Goal: Obtain resource: Obtain resource

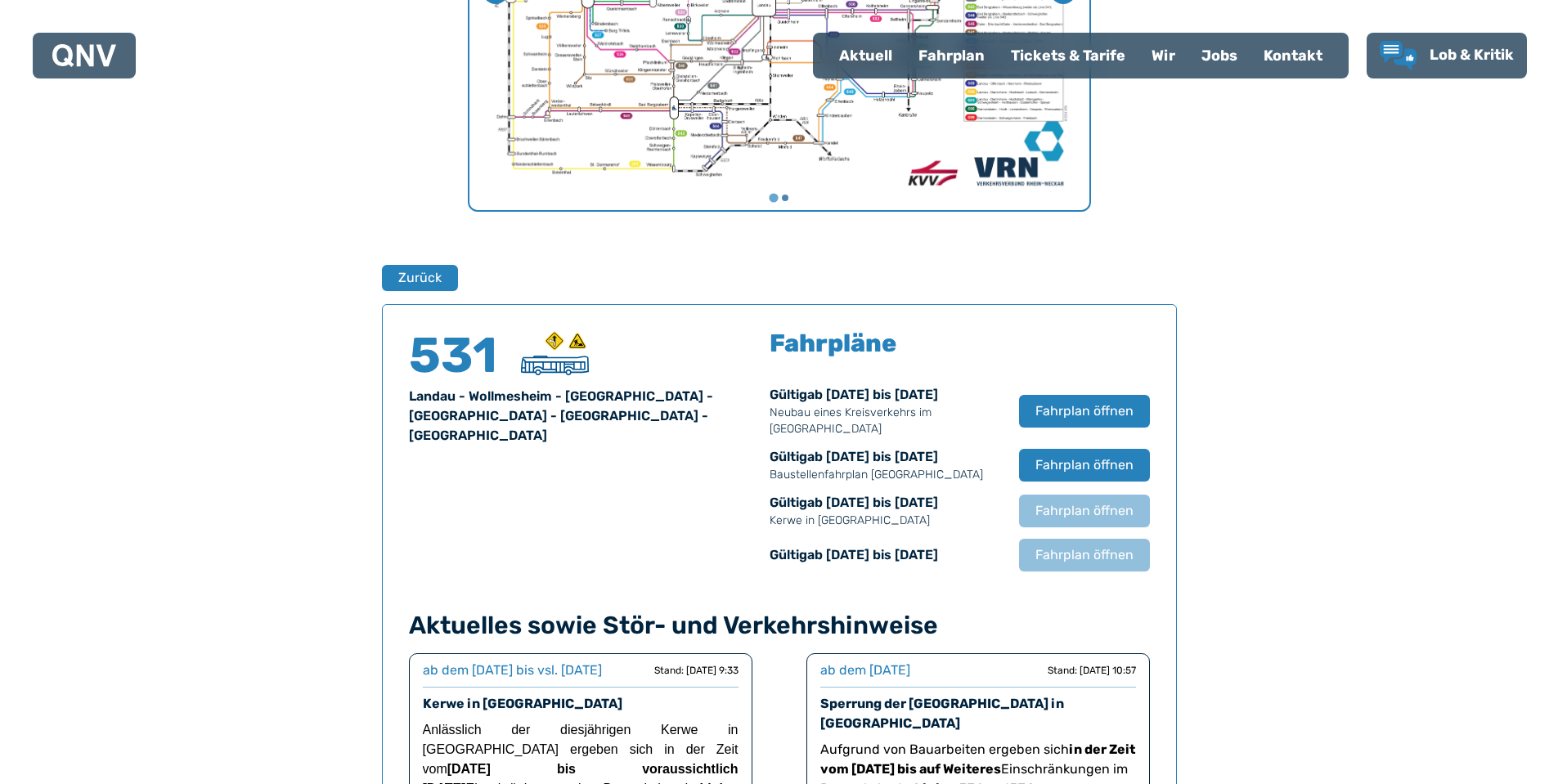
scroll to position [996, 0]
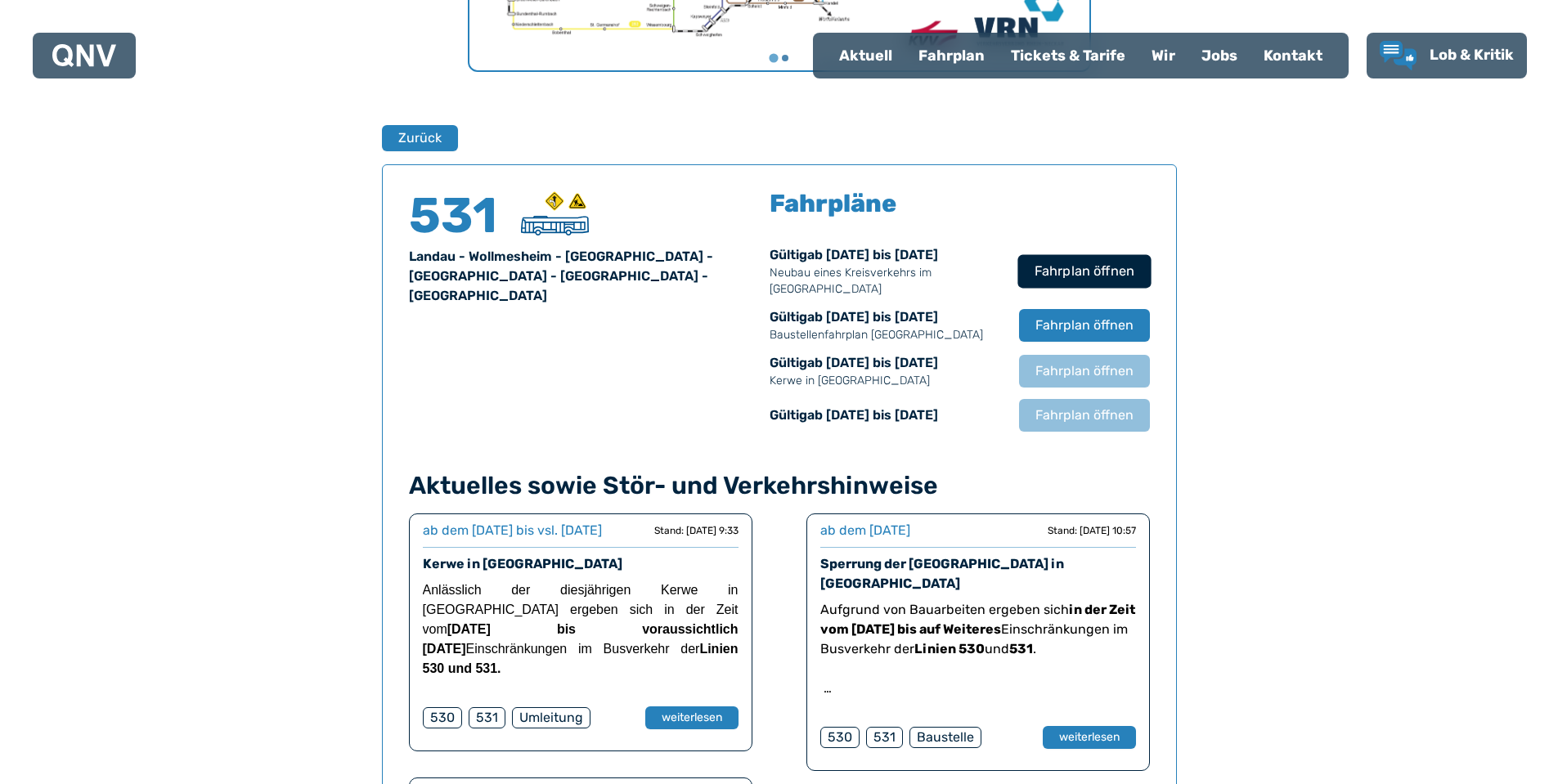
click at [1081, 262] on span "Fahrplan öffnen" at bounding box center [1084, 272] width 100 height 20
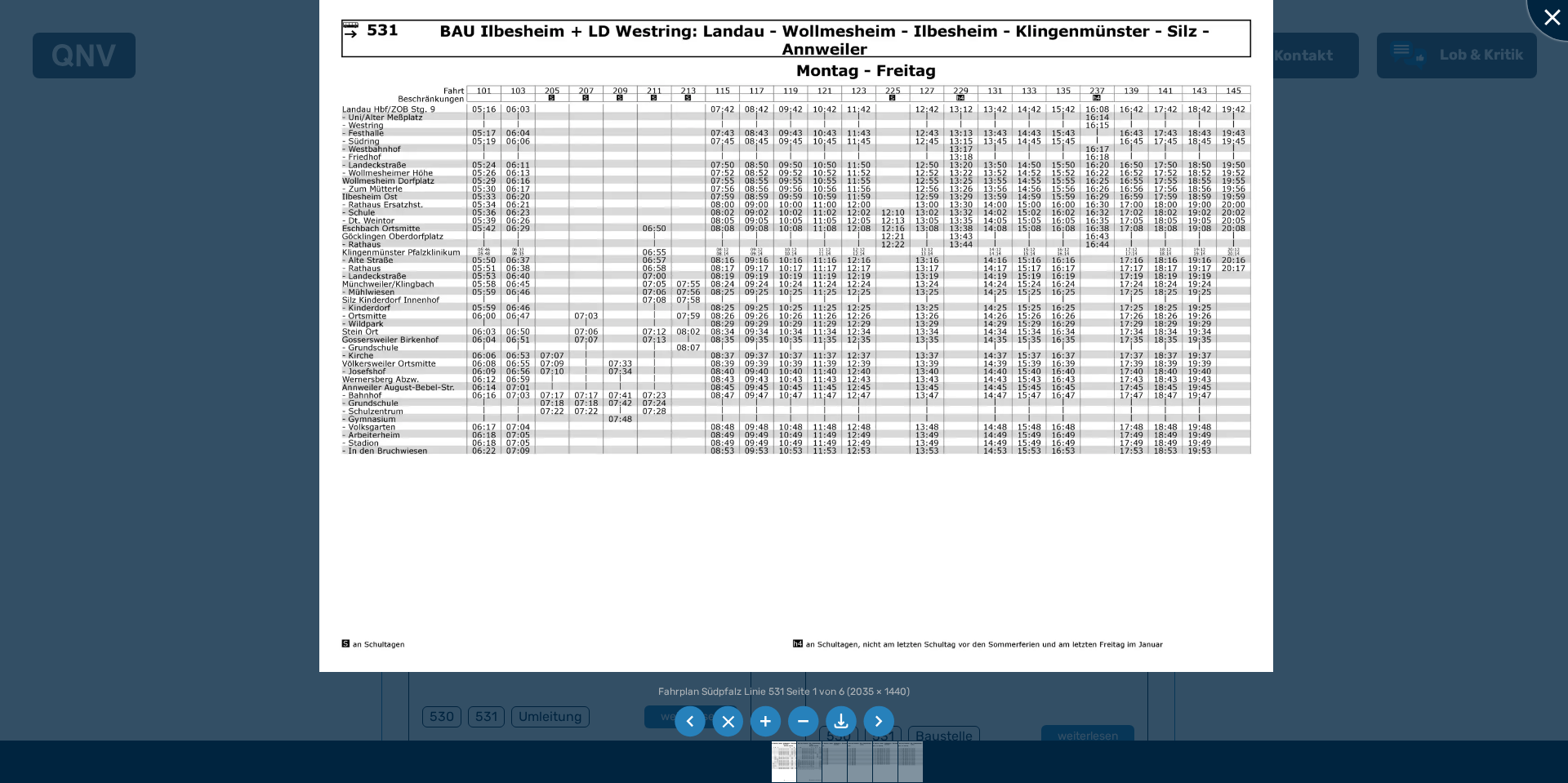
click at [1555, 2] on div at bounding box center [1568, 0] width 82 height 82
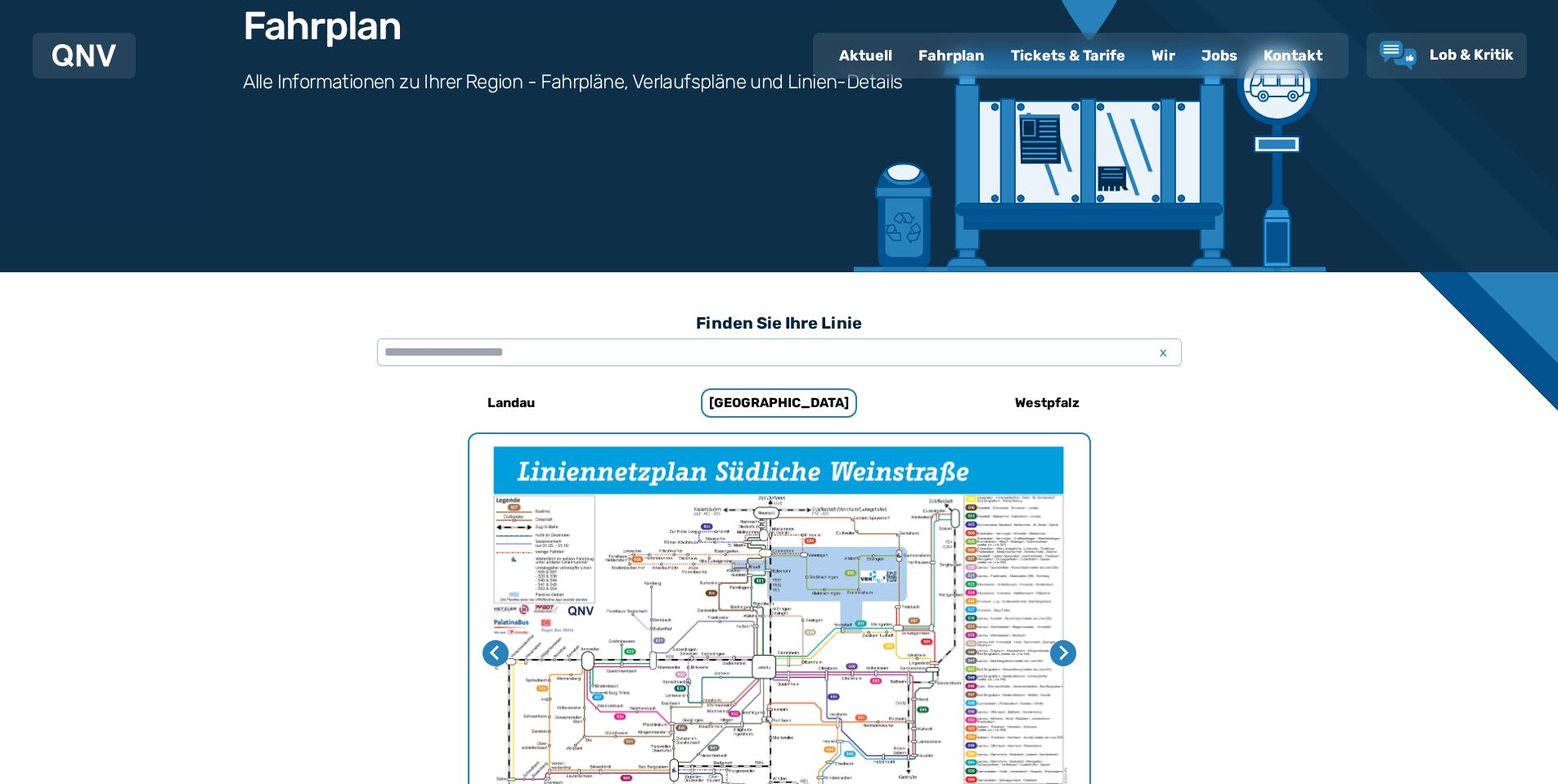
scroll to position [178, 0]
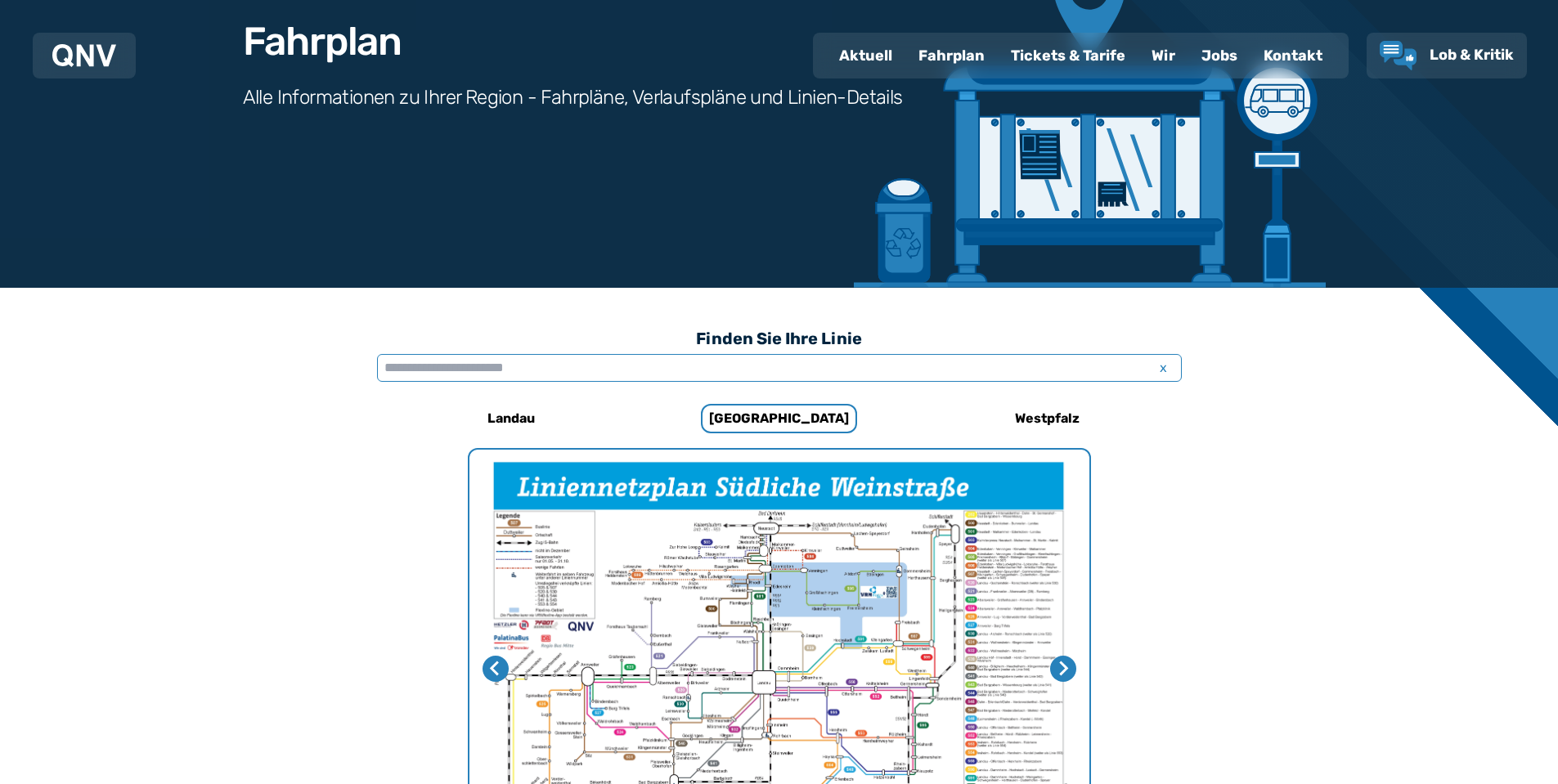
click at [609, 363] on input "text" at bounding box center [779, 368] width 805 height 28
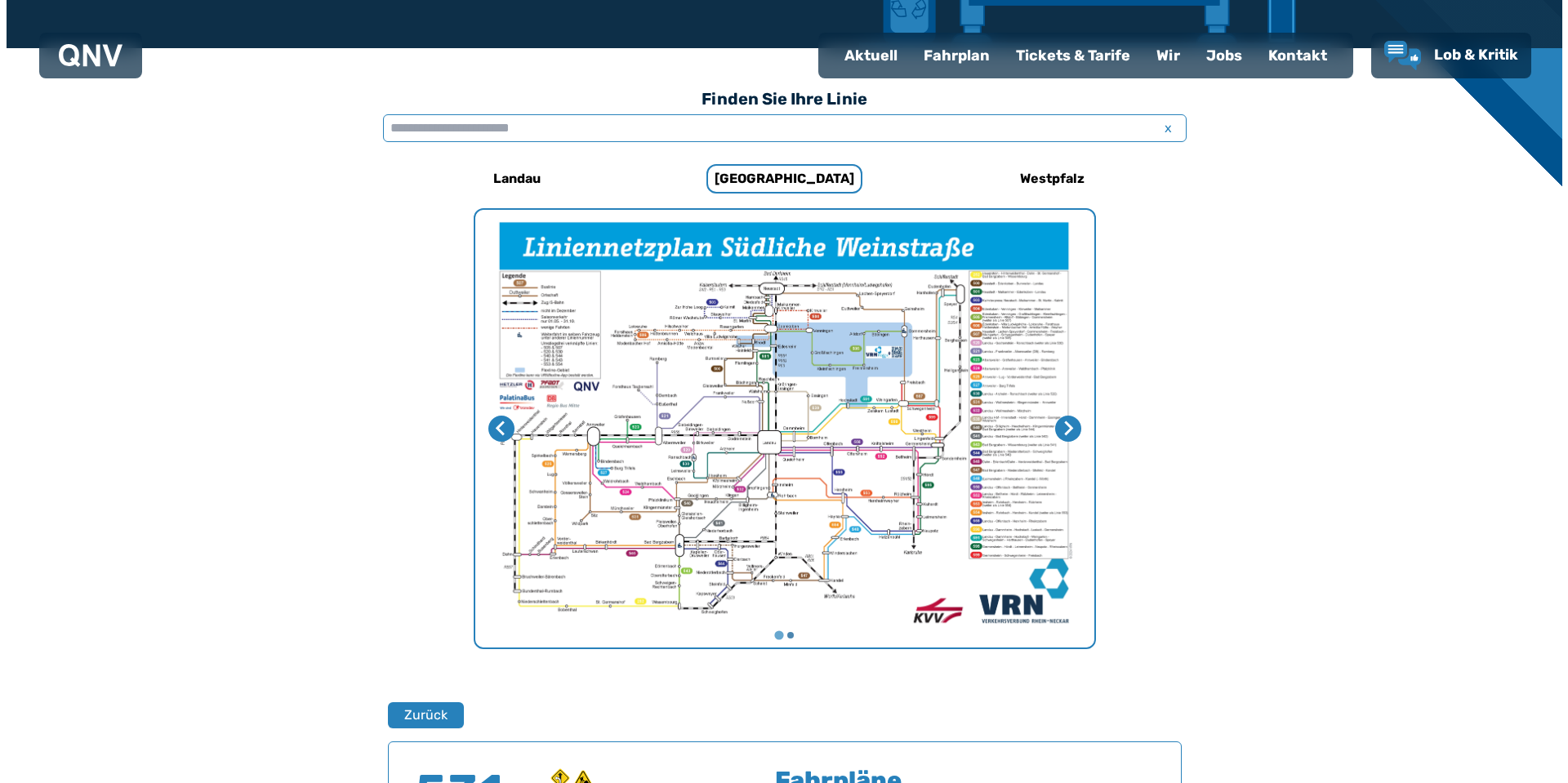
scroll to position [504, 0]
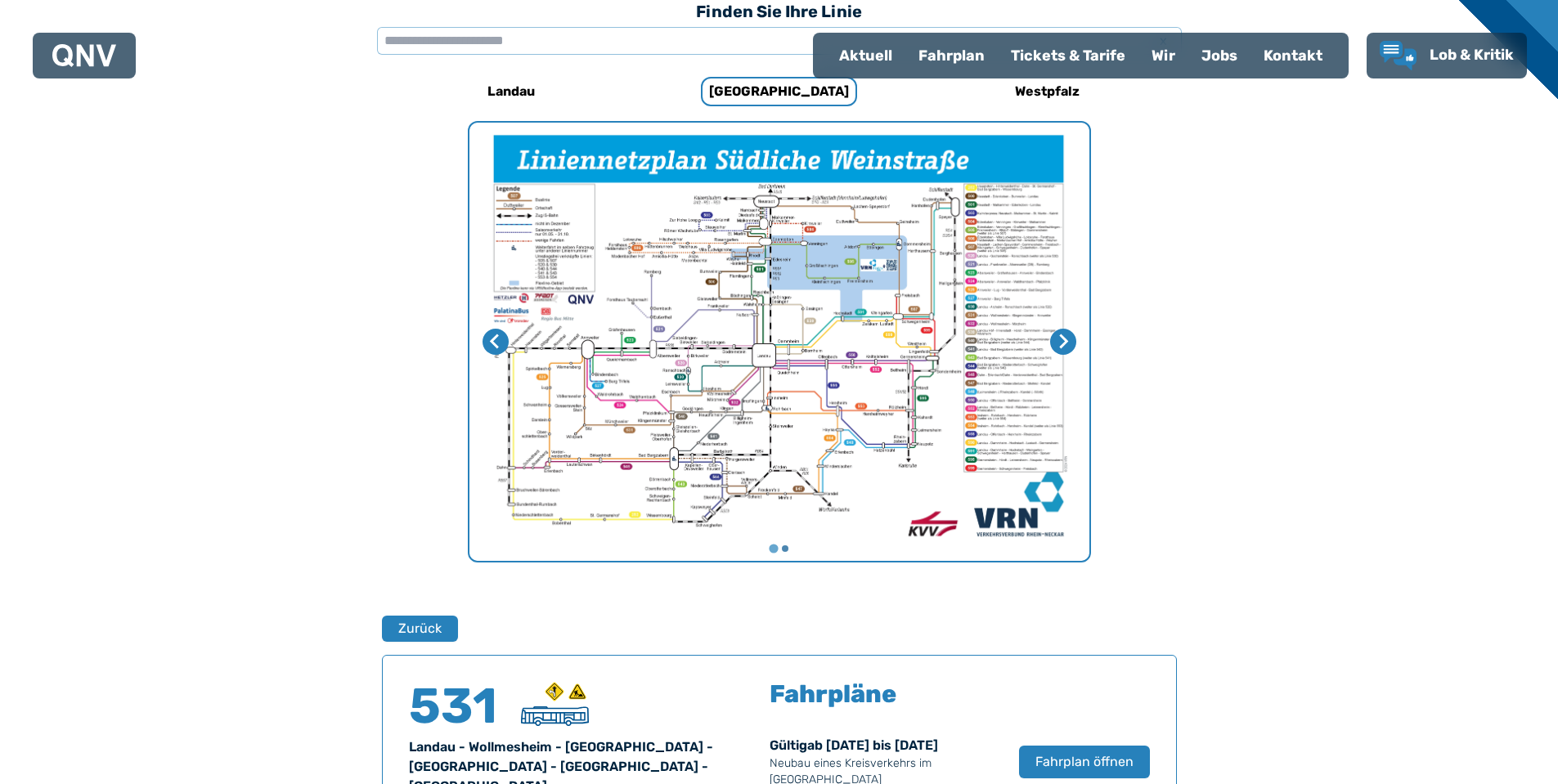
click at [742, 370] on img "1 von 2" at bounding box center [779, 342] width 620 height 439
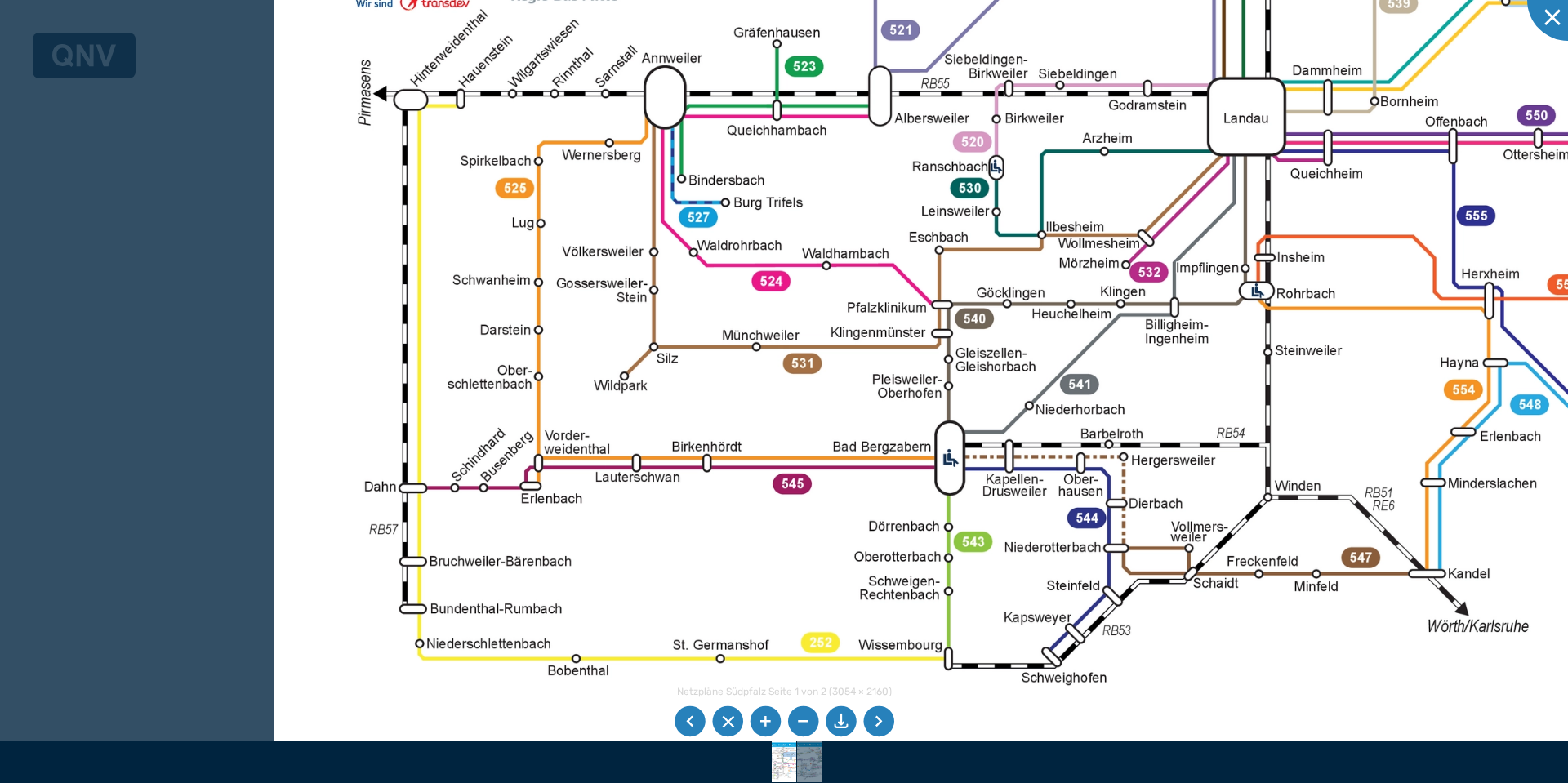
click at [863, 238] on img at bounding box center [1297, 72] width 2046 height 1447
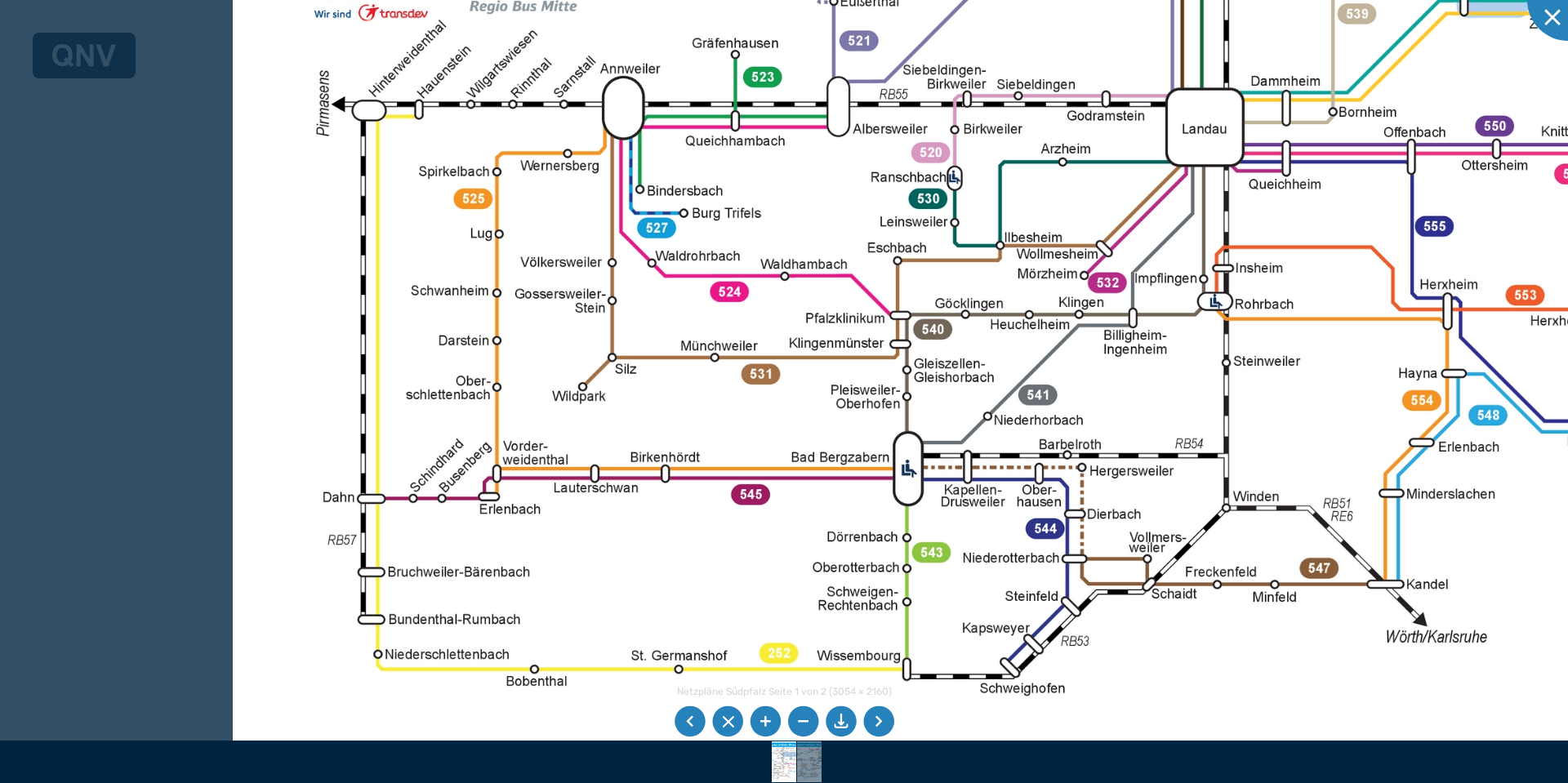
click at [678, 418] on img at bounding box center [1256, 83] width 2046 height 1447
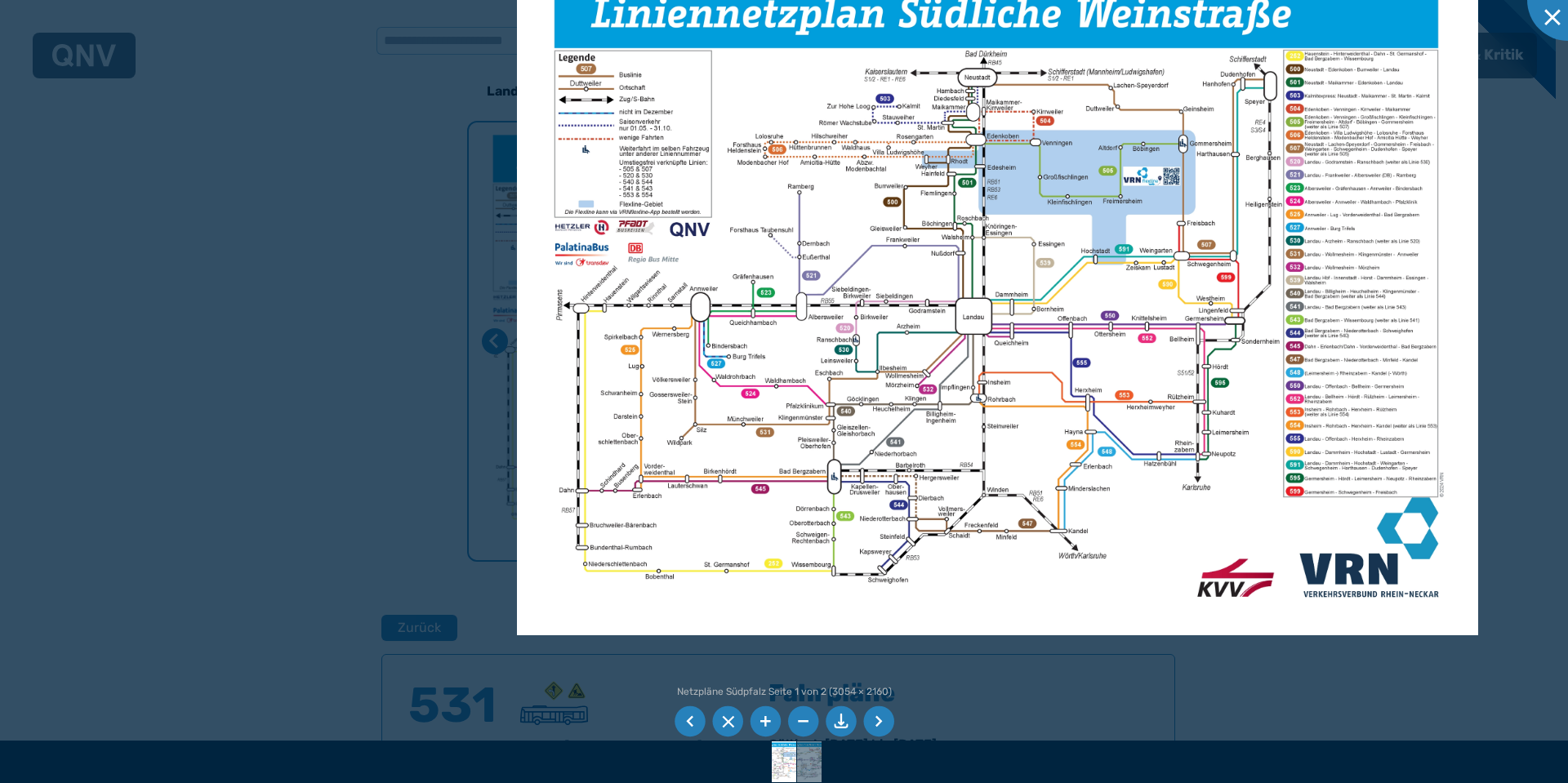
click at [840, 715] on li at bounding box center [841, 722] width 31 height 31
click at [1551, 16] on div at bounding box center [1568, 0] width 82 height 82
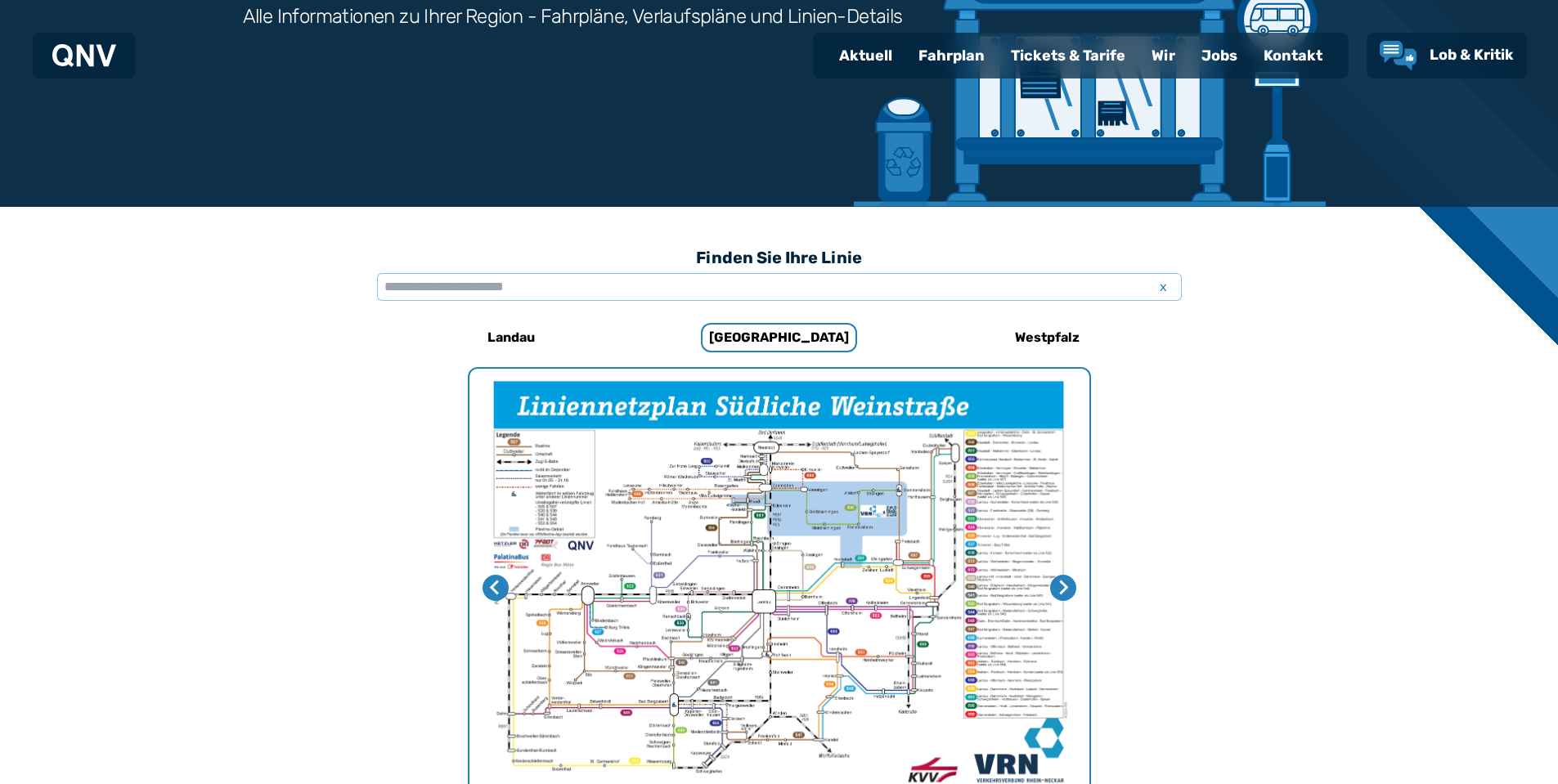
scroll to position [260, 0]
click at [507, 278] on input "text" at bounding box center [779, 286] width 805 height 28
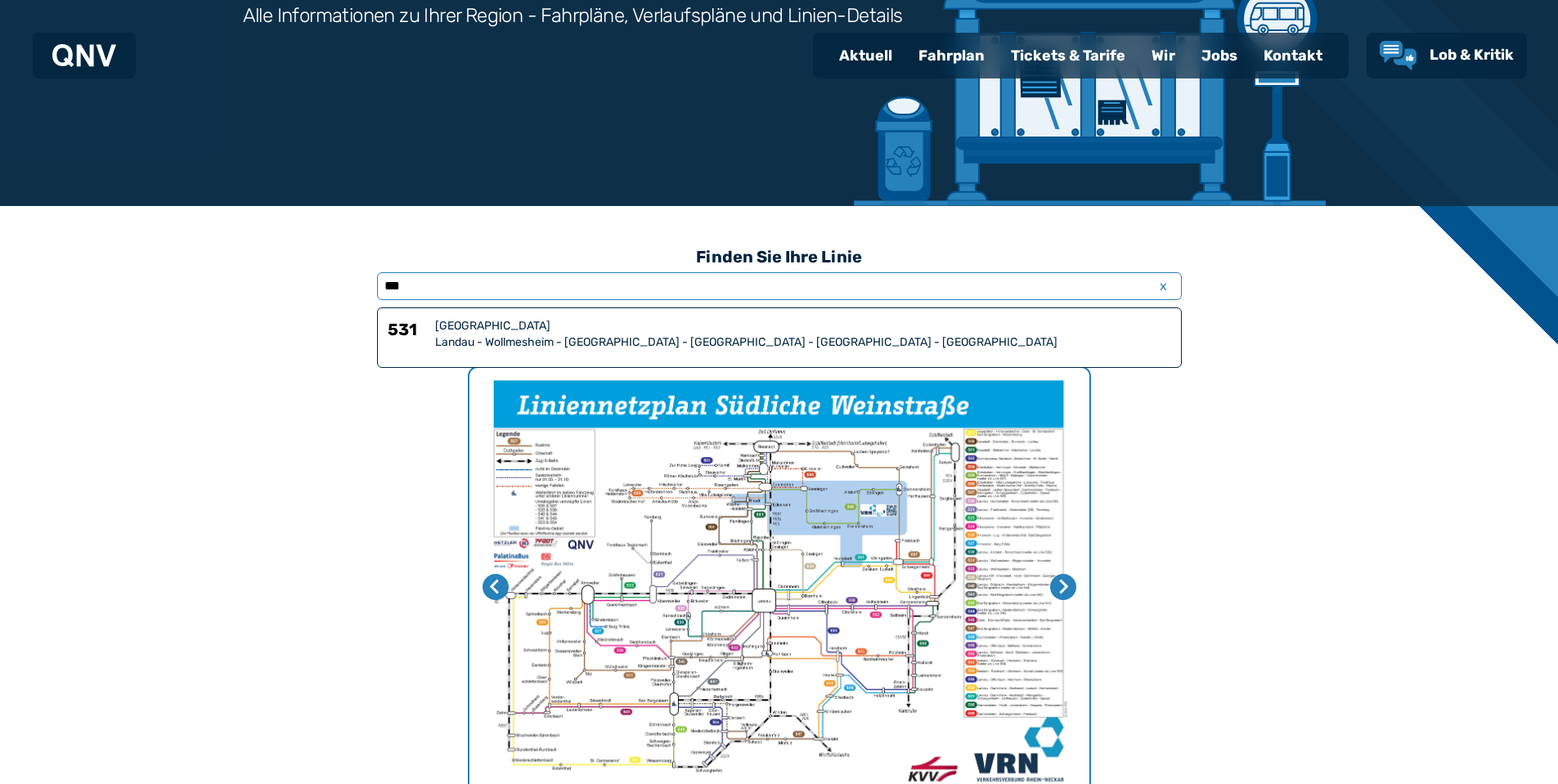
type input "***"
click at [574, 336] on div "Landau - Wollmesheim - [GEOGRAPHIC_DATA] - [GEOGRAPHIC_DATA] - [GEOGRAPHIC_DATA…" at bounding box center [803, 343] width 736 height 16
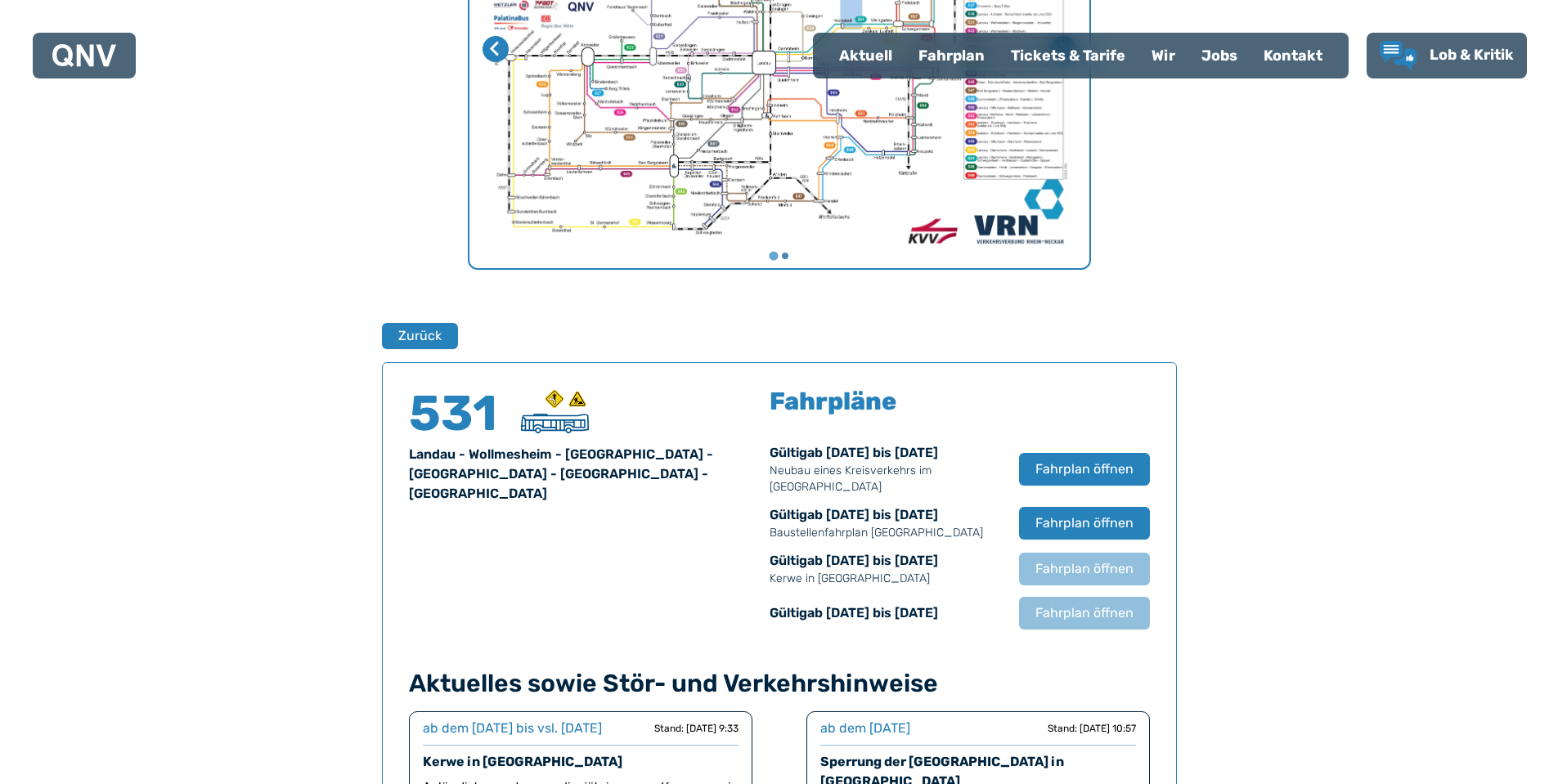
scroll to position [836, 0]
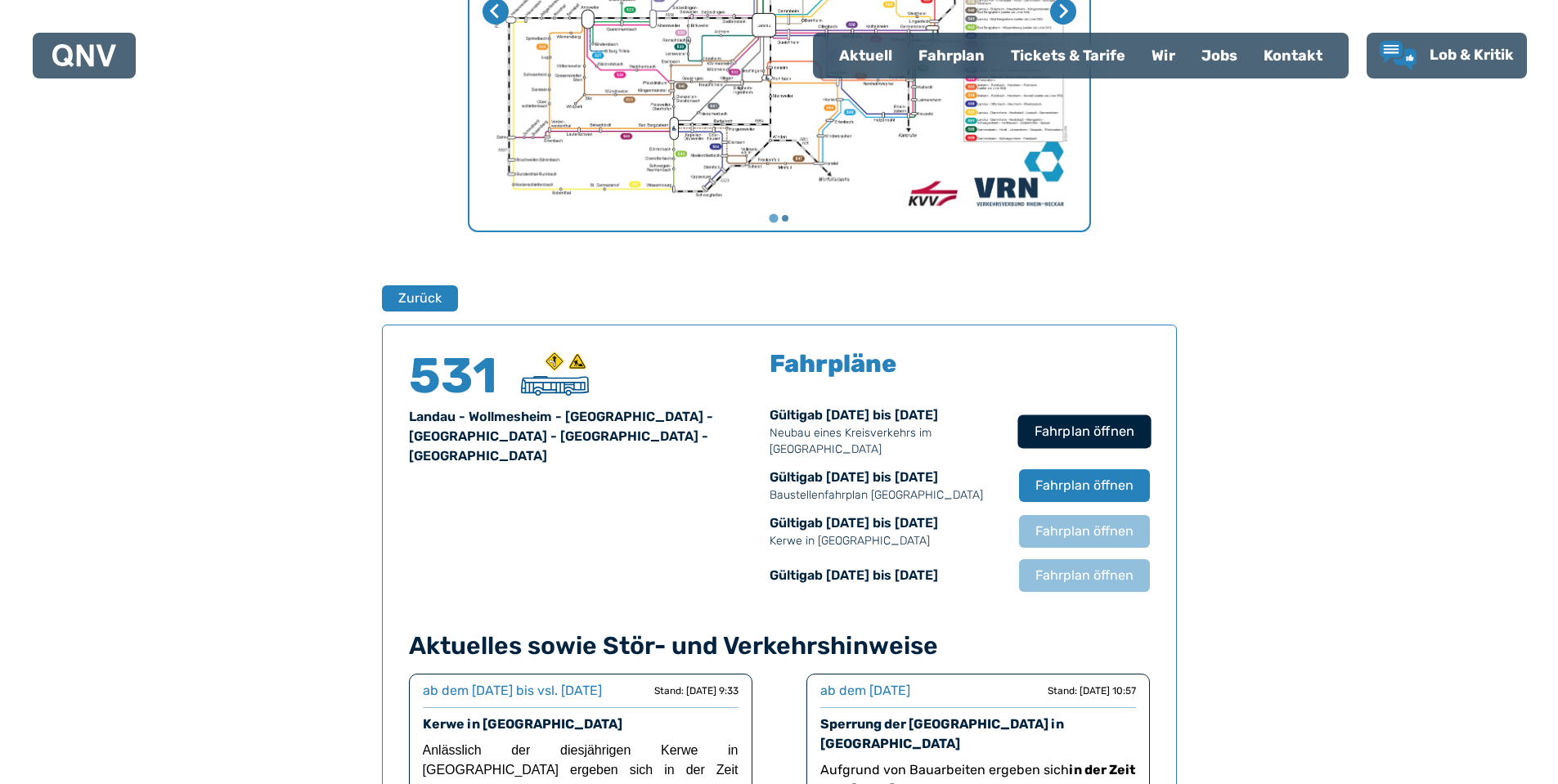
click at [1077, 433] on span "Fahrplan öffnen" at bounding box center [1084, 432] width 100 height 20
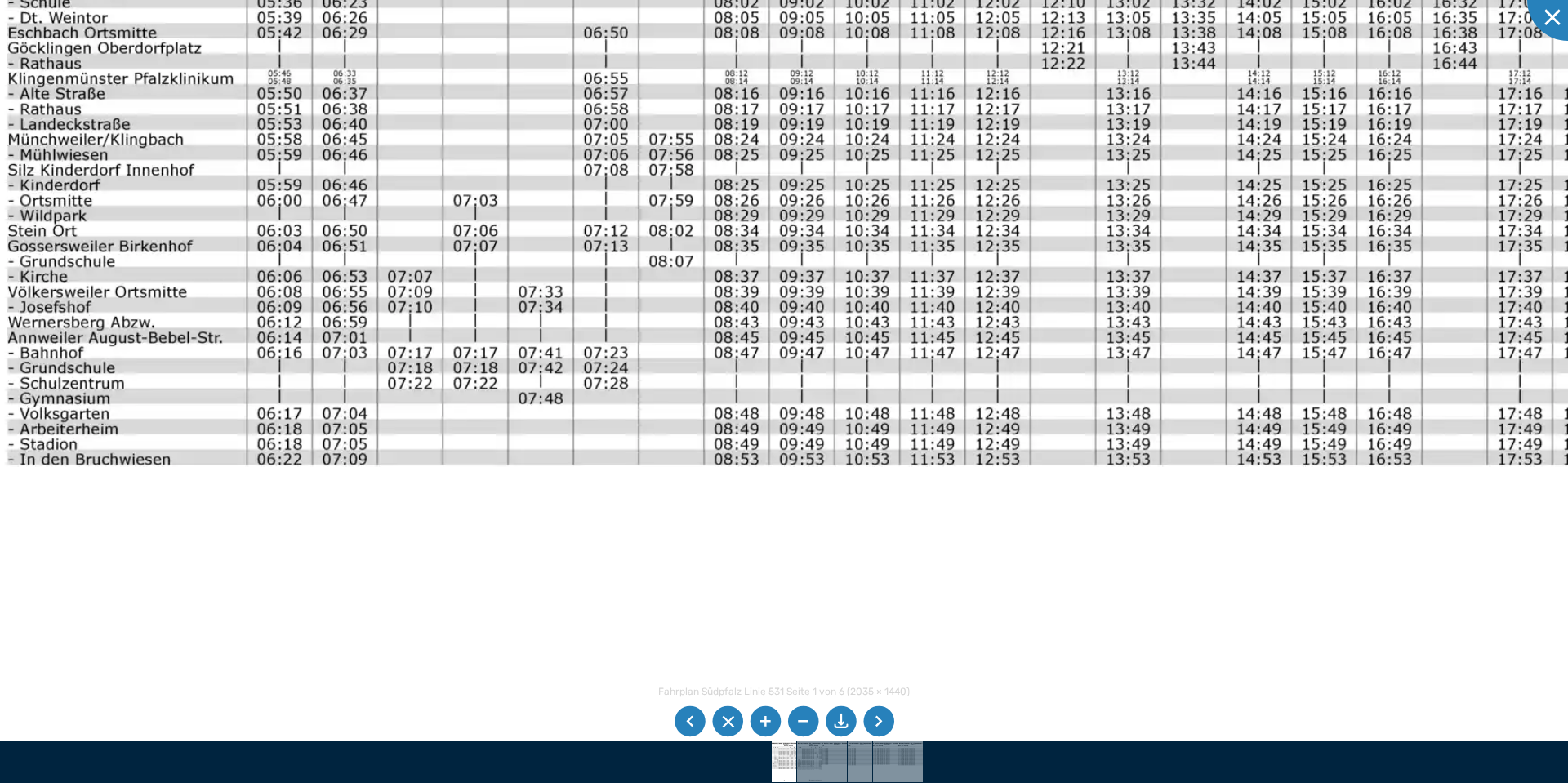
click at [620, 389] on img at bounding box center [878, 236] width 1829 height 1294
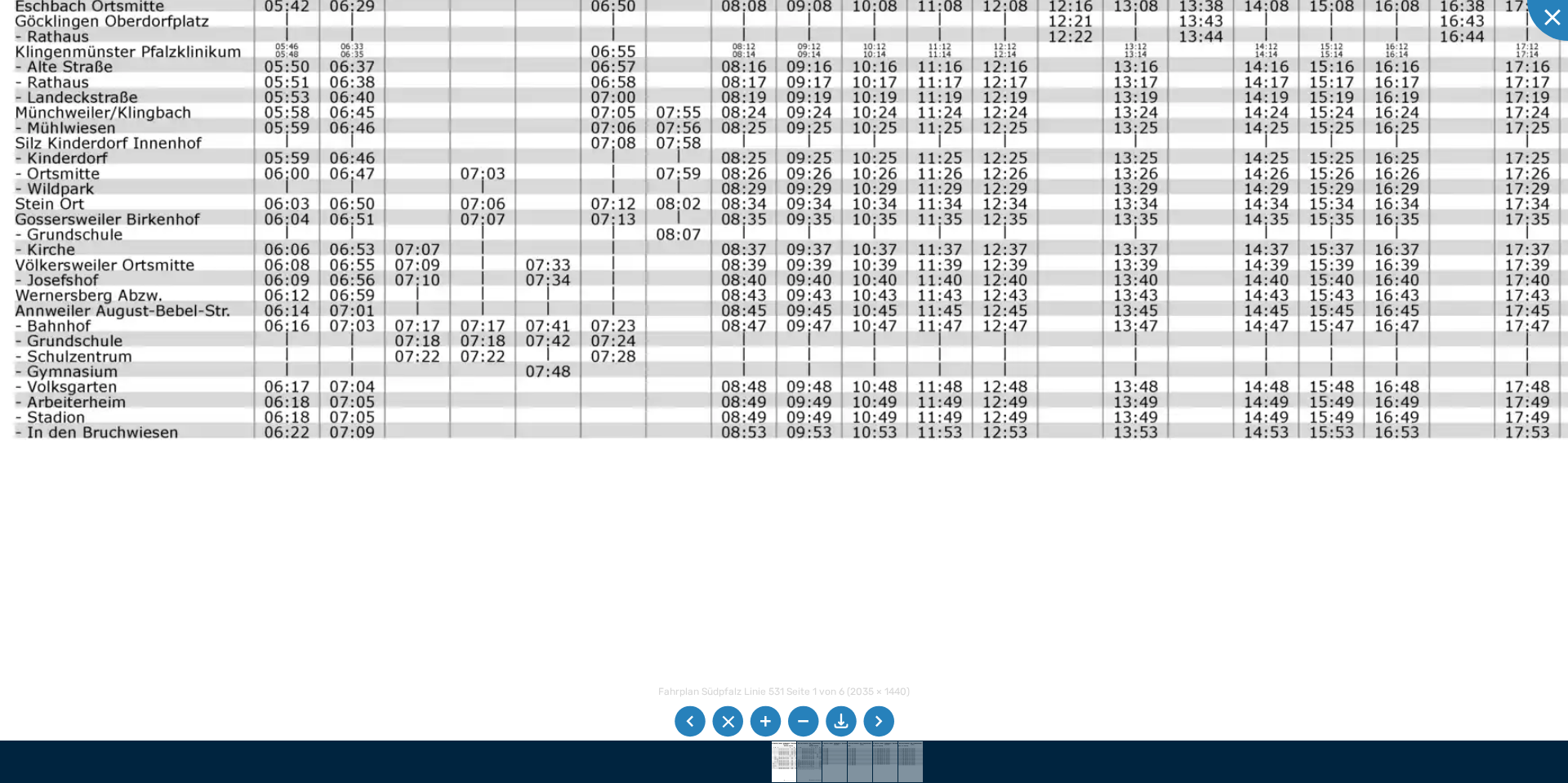
click at [880, 329] on img at bounding box center [885, 209] width 1829 height 1294
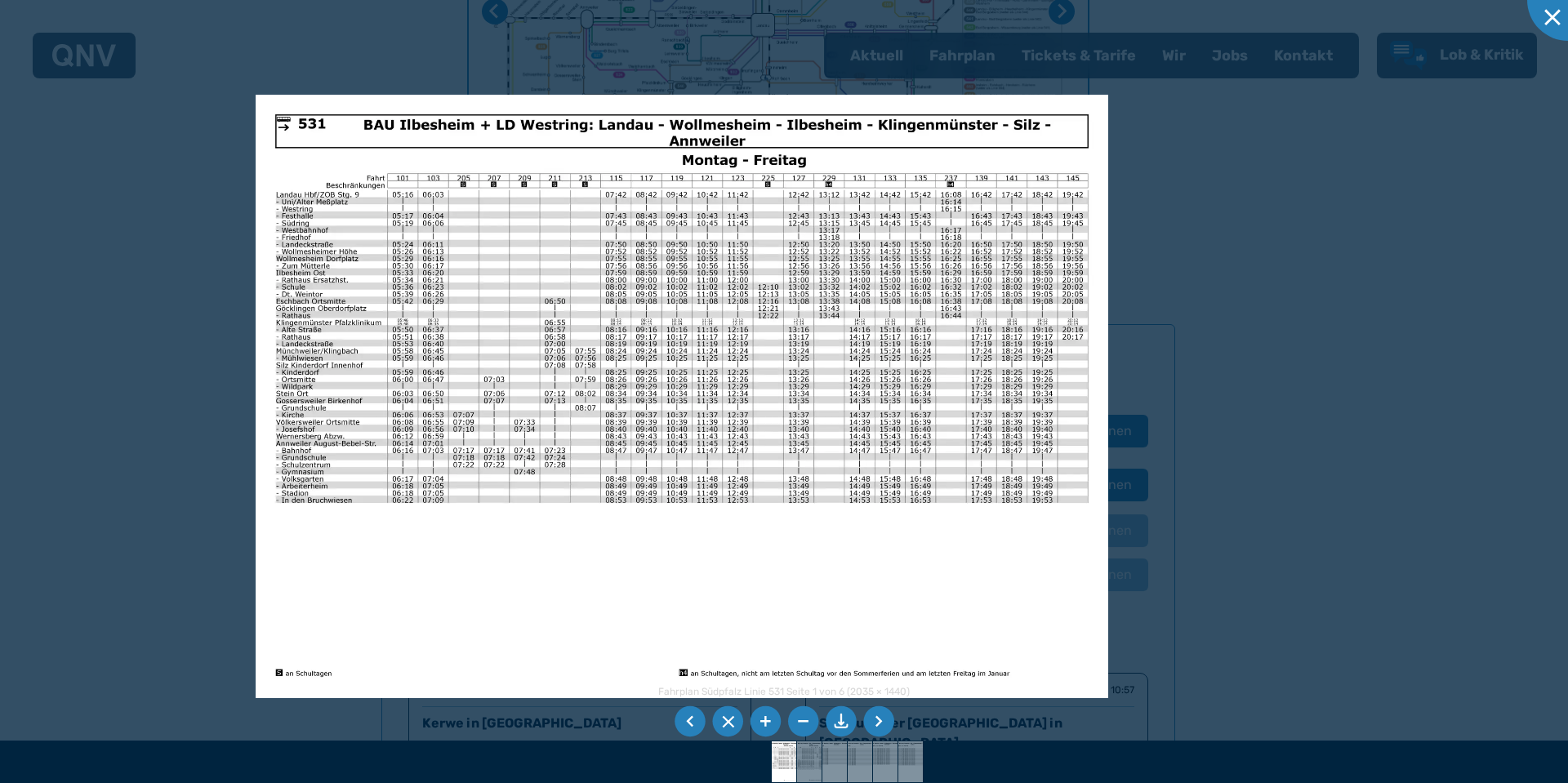
click at [1555, 155] on div at bounding box center [784, 392] width 1568 height 783
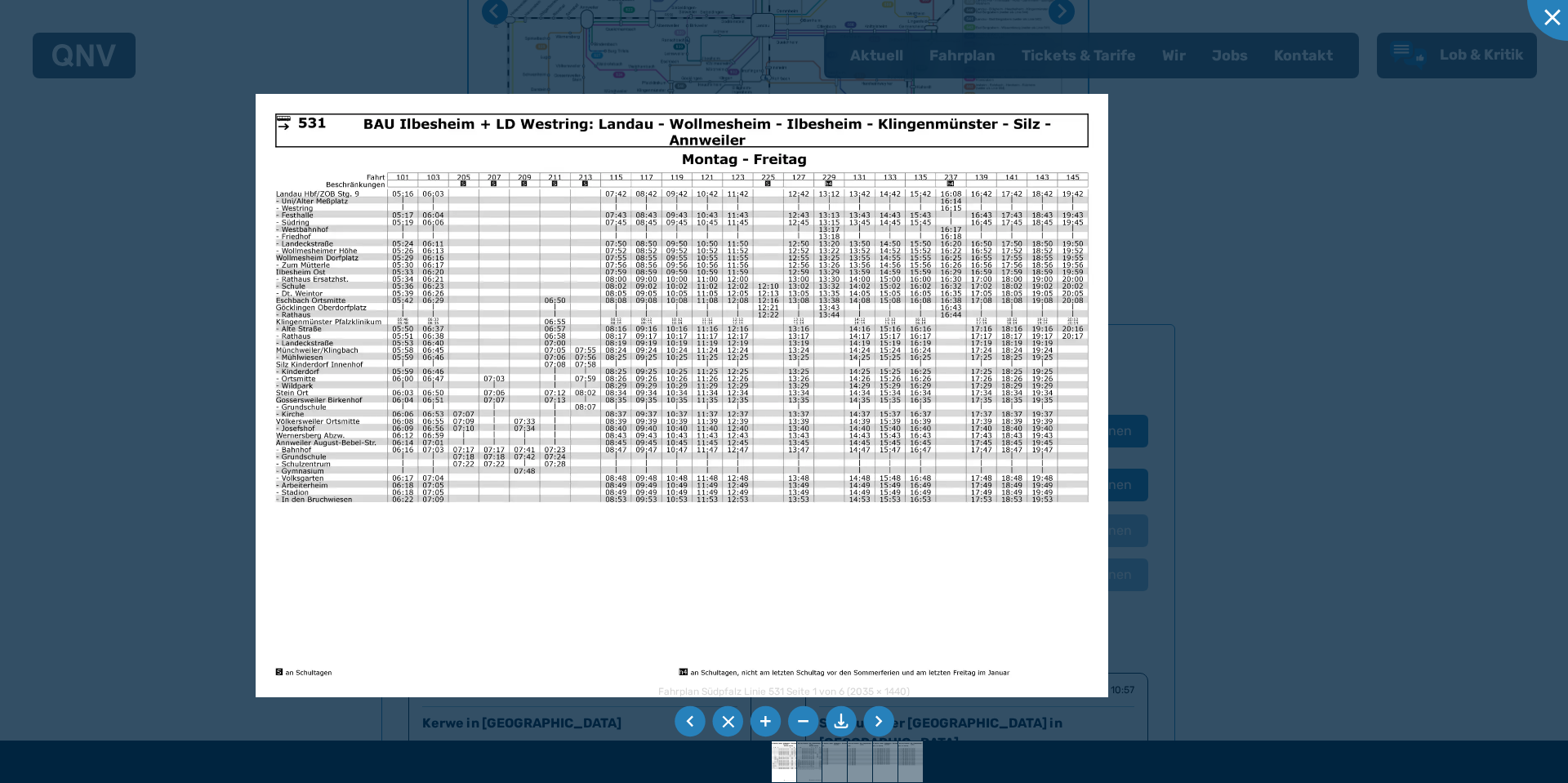
click at [1358, 157] on div at bounding box center [784, 392] width 1568 height 783
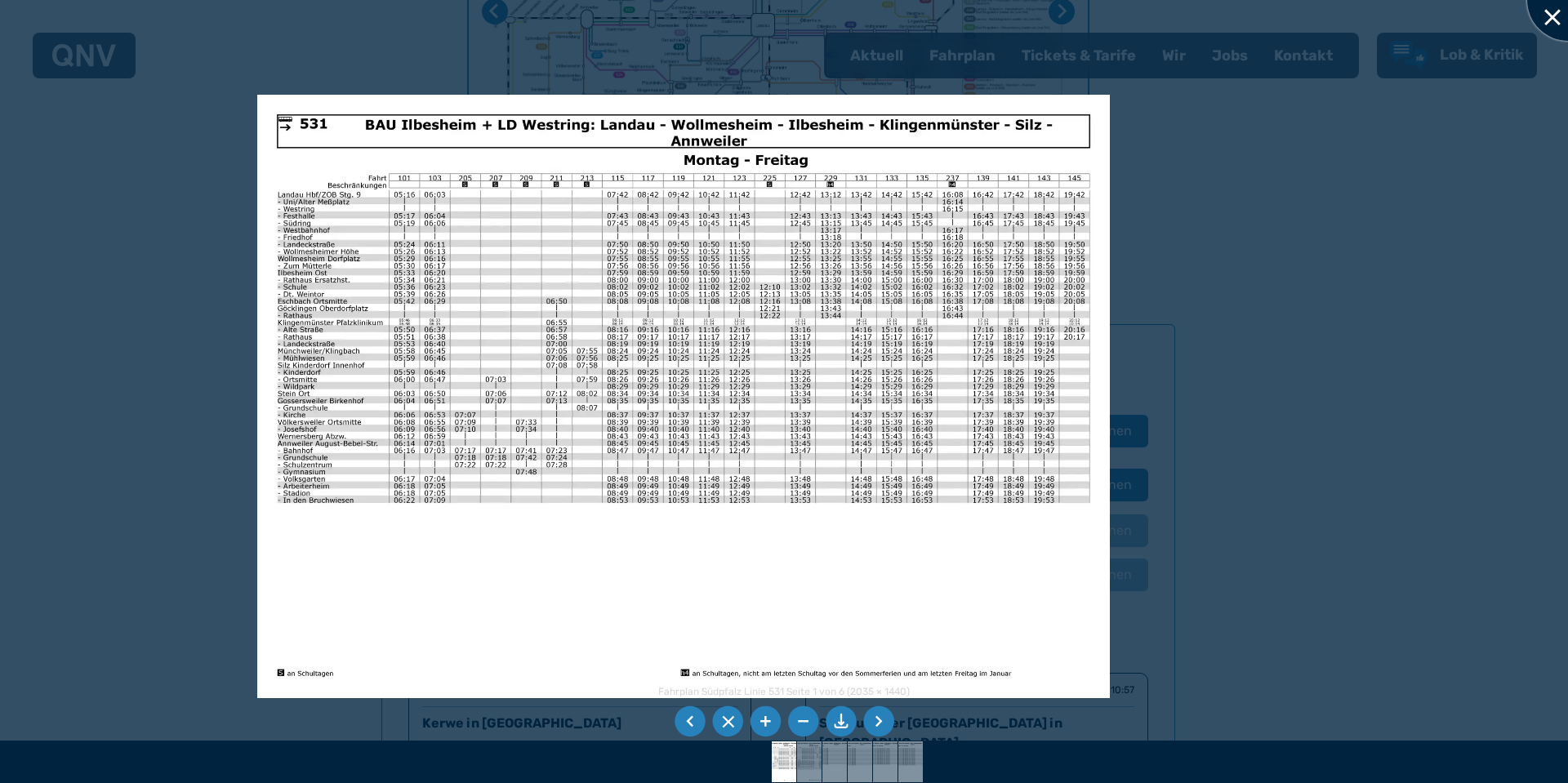
click at [1555, 11] on div at bounding box center [1568, 0] width 82 height 82
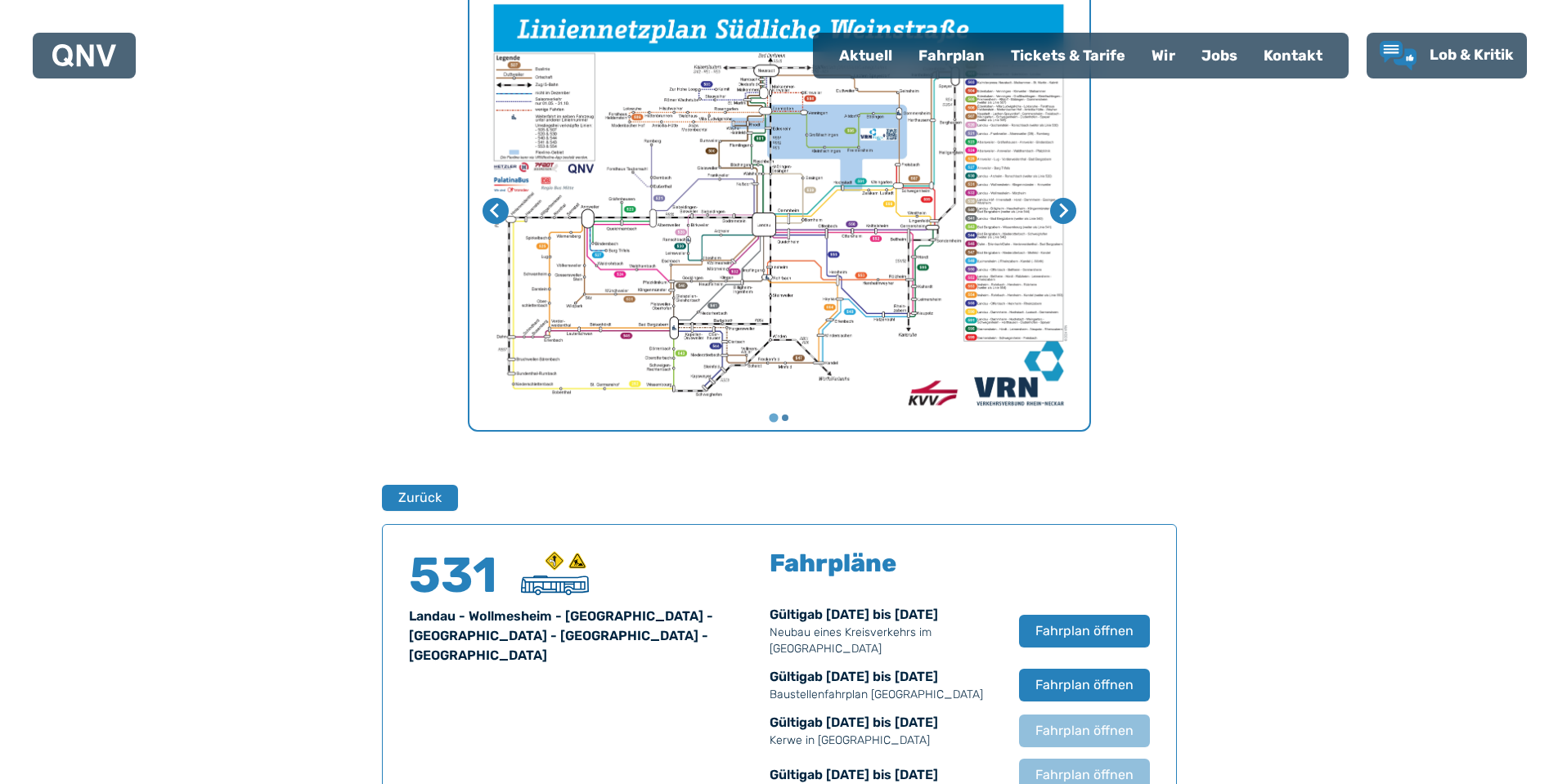
scroll to position [590, 0]
